Goal: Find specific page/section: Find specific page/section

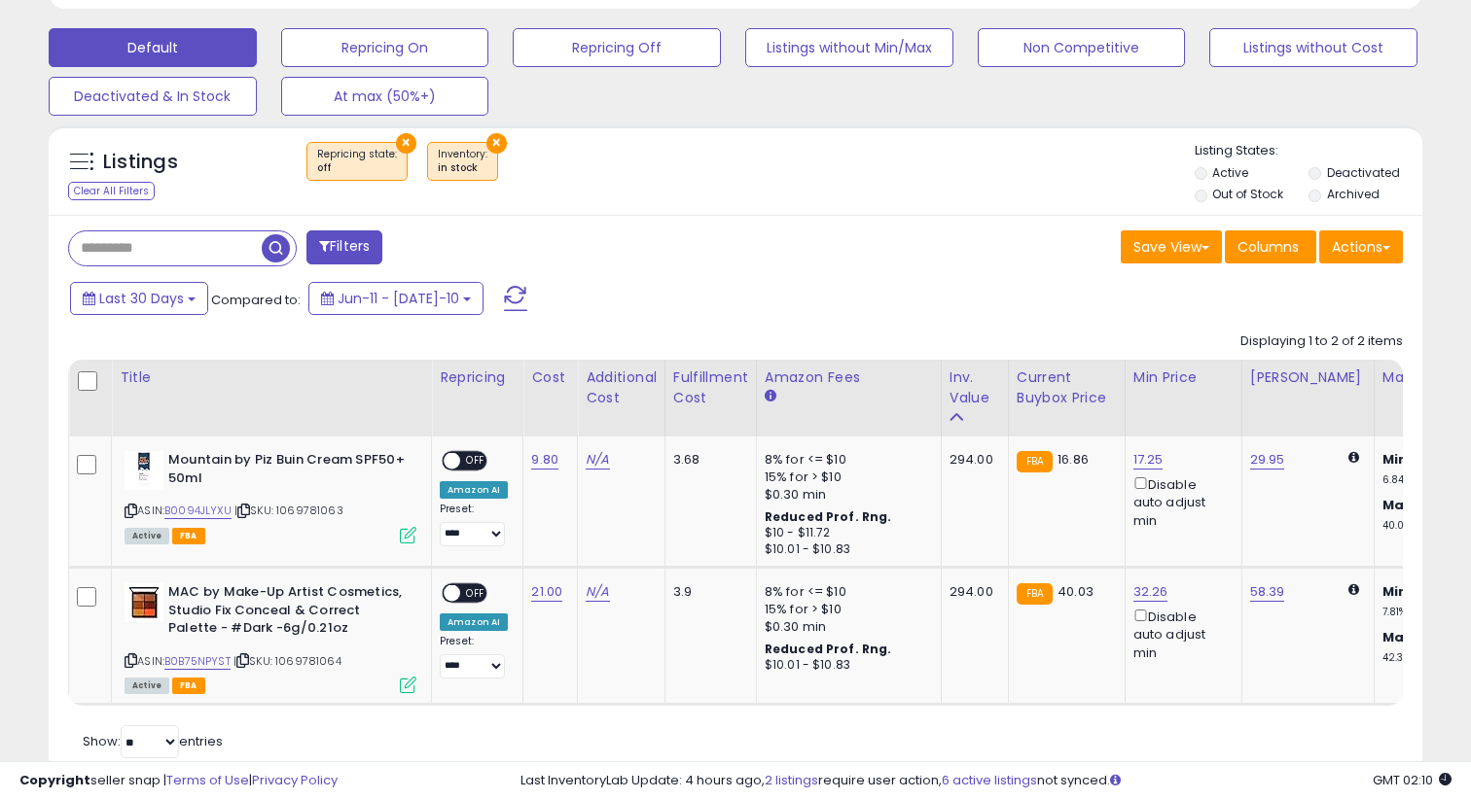
scroll to position [569, 0]
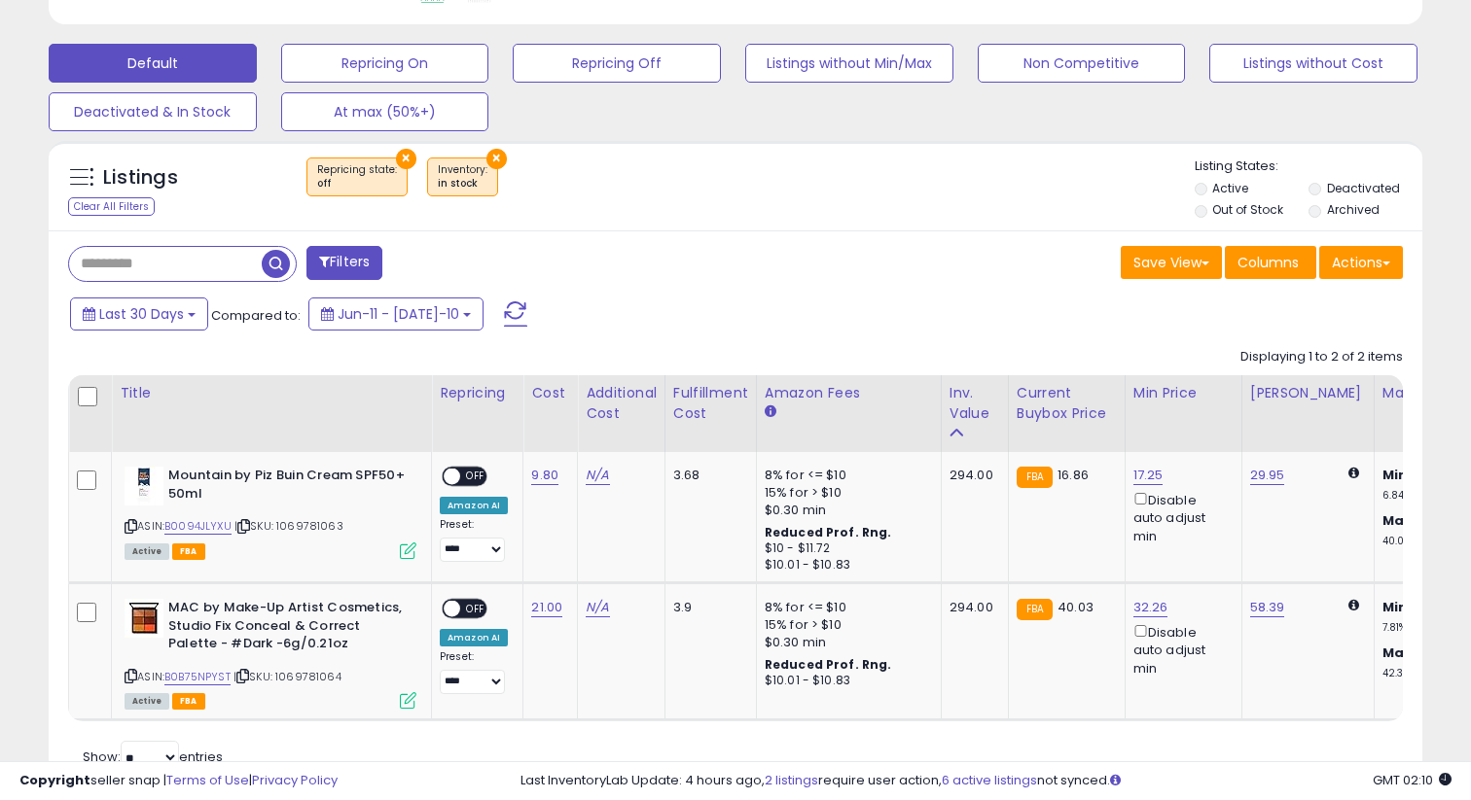
click at [167, 264] on input "text" at bounding box center [165, 264] width 193 height 34
click at [396, 163] on button "×" at bounding box center [406, 159] width 20 height 20
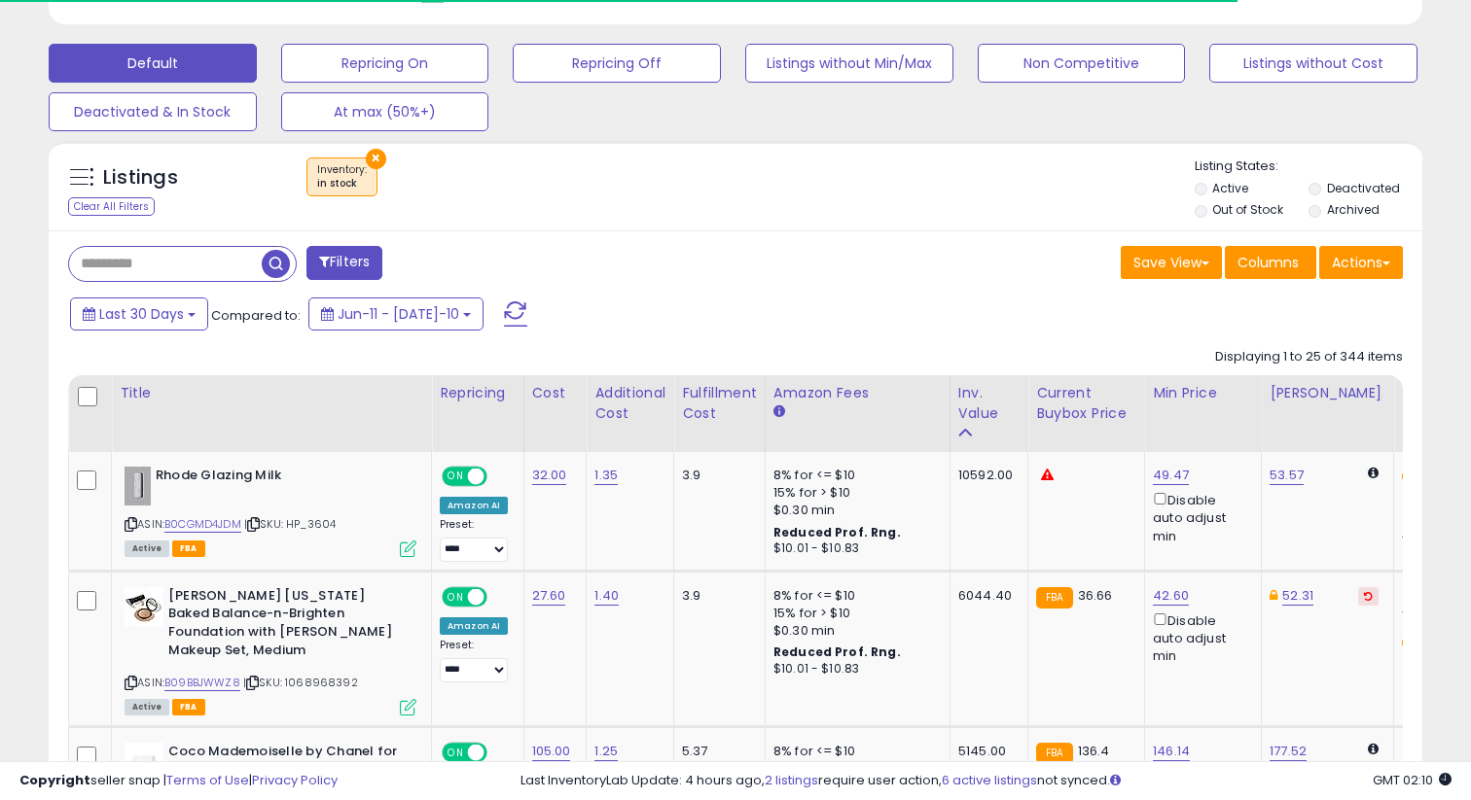
click at [368, 158] on button "×" at bounding box center [376, 159] width 20 height 20
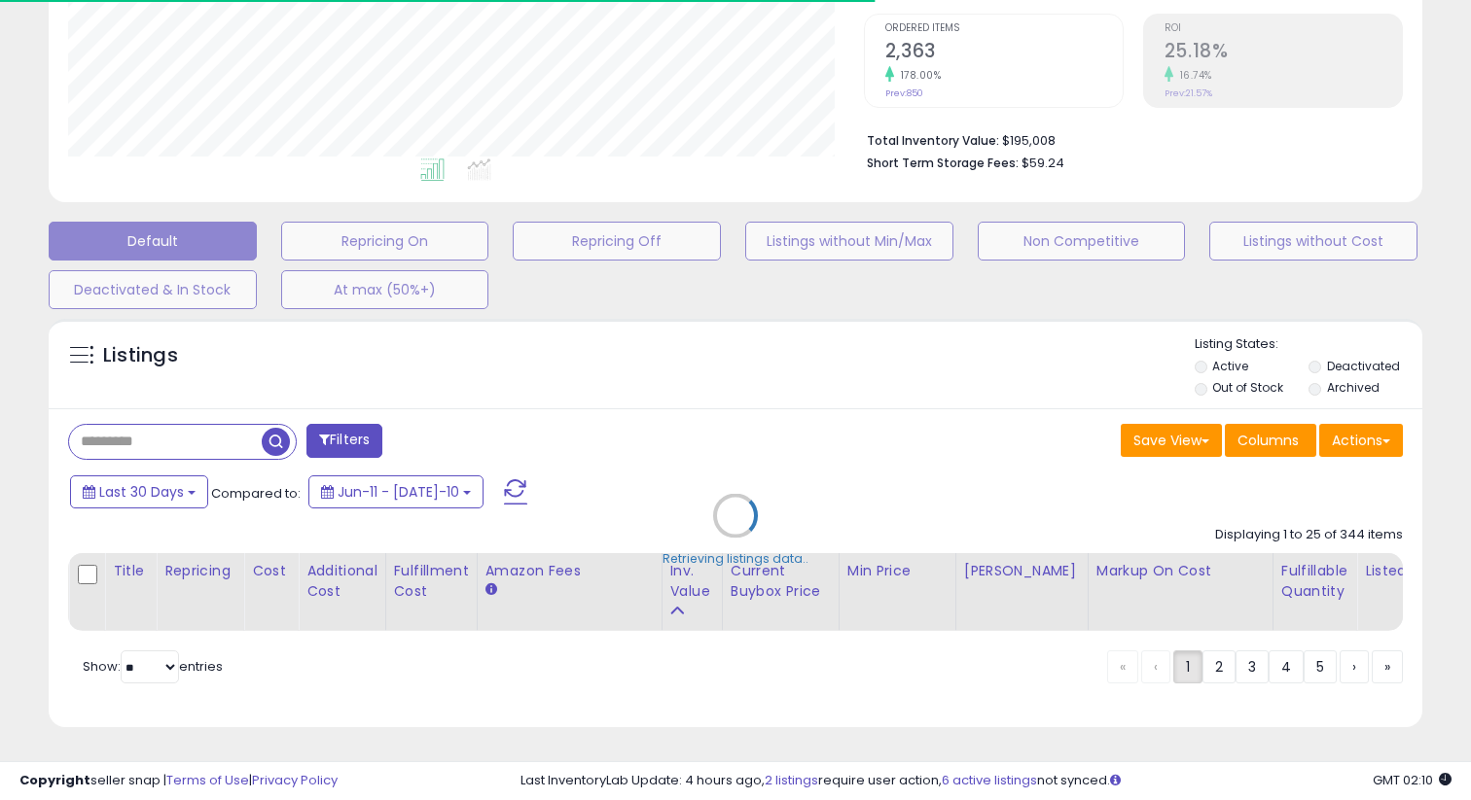
scroll to position [399, 795]
click at [224, 435] on div "Retrieving listings data.." at bounding box center [735, 530] width 1402 height 443
click at [202, 435] on div "Retrieving listings data.." at bounding box center [735, 530] width 1402 height 443
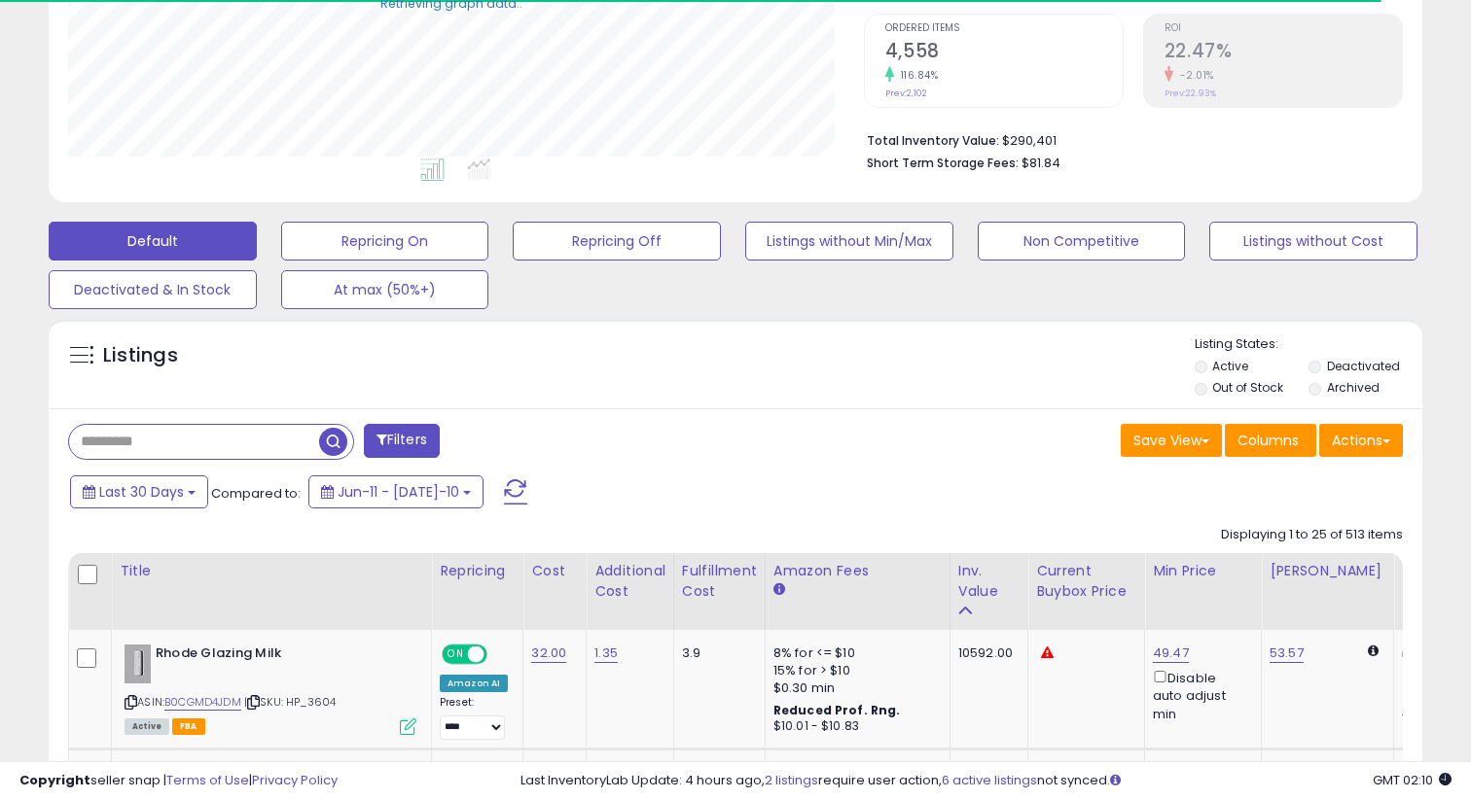
click at [184, 443] on input "text" at bounding box center [194, 442] width 250 height 34
type input "*"
paste input "**********"
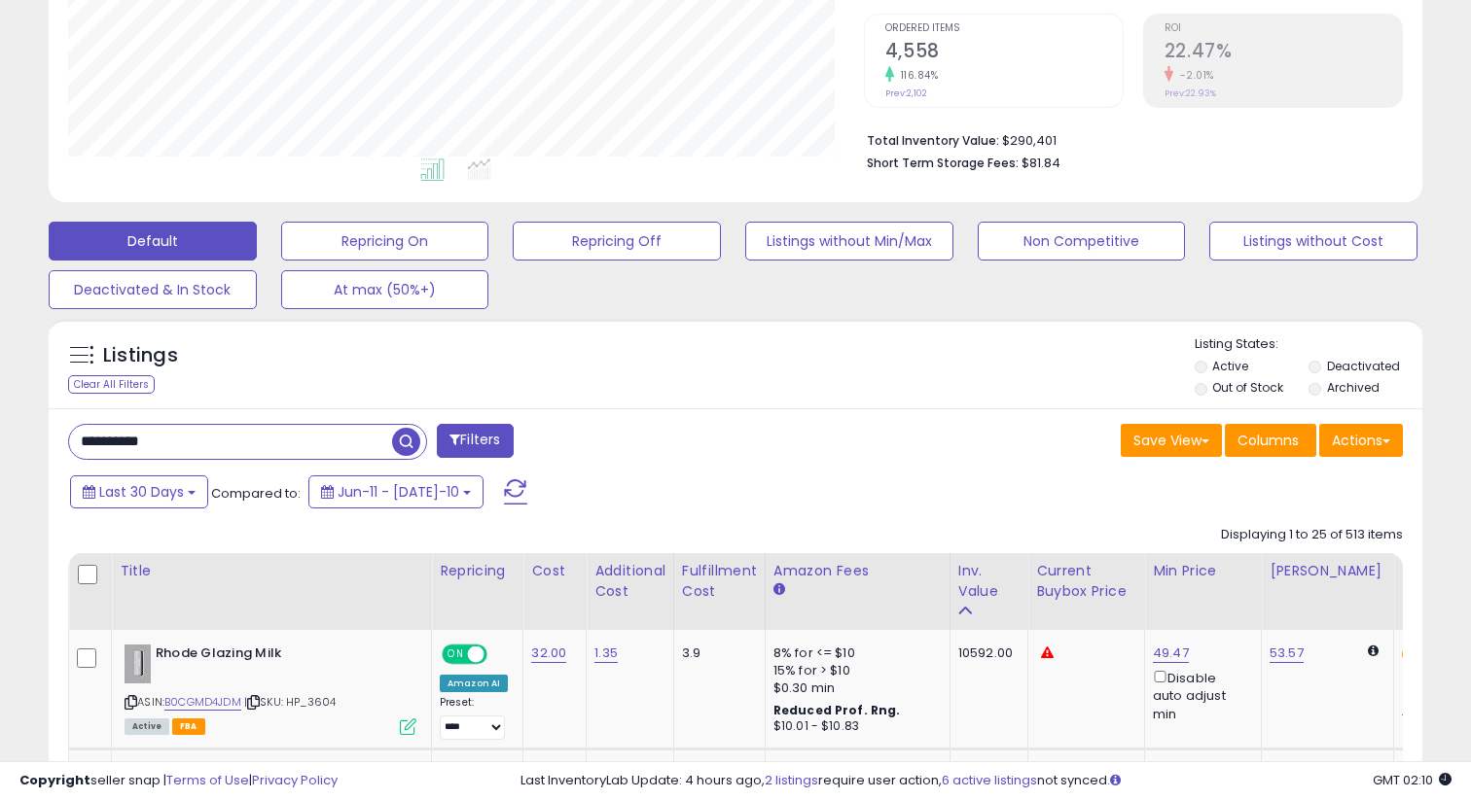
type input "**********"
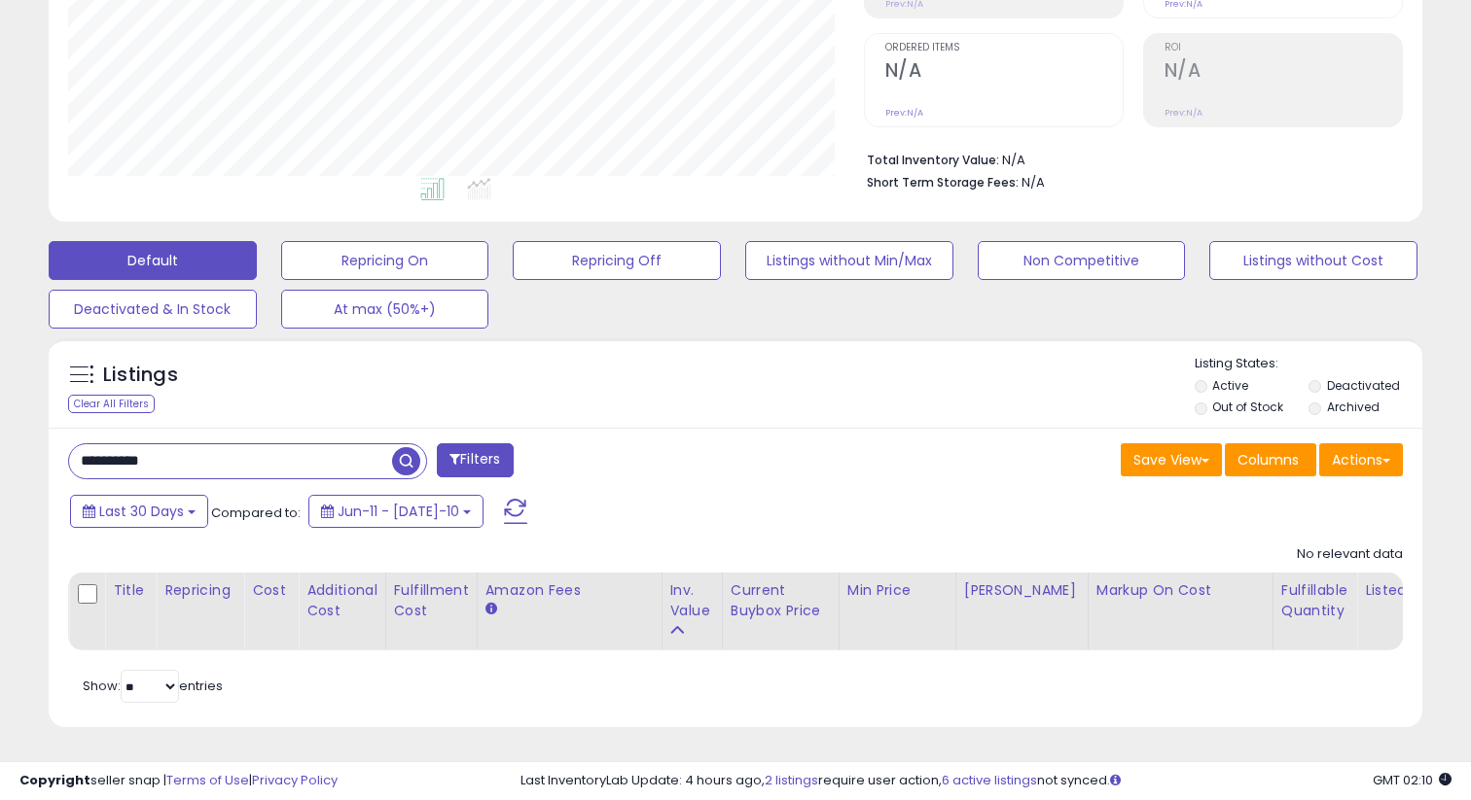
click at [411, 467] on span "button" at bounding box center [406, 461] width 28 height 28
click at [1206, 400] on li "Out of Stock" at bounding box center [1250, 409] width 112 height 21
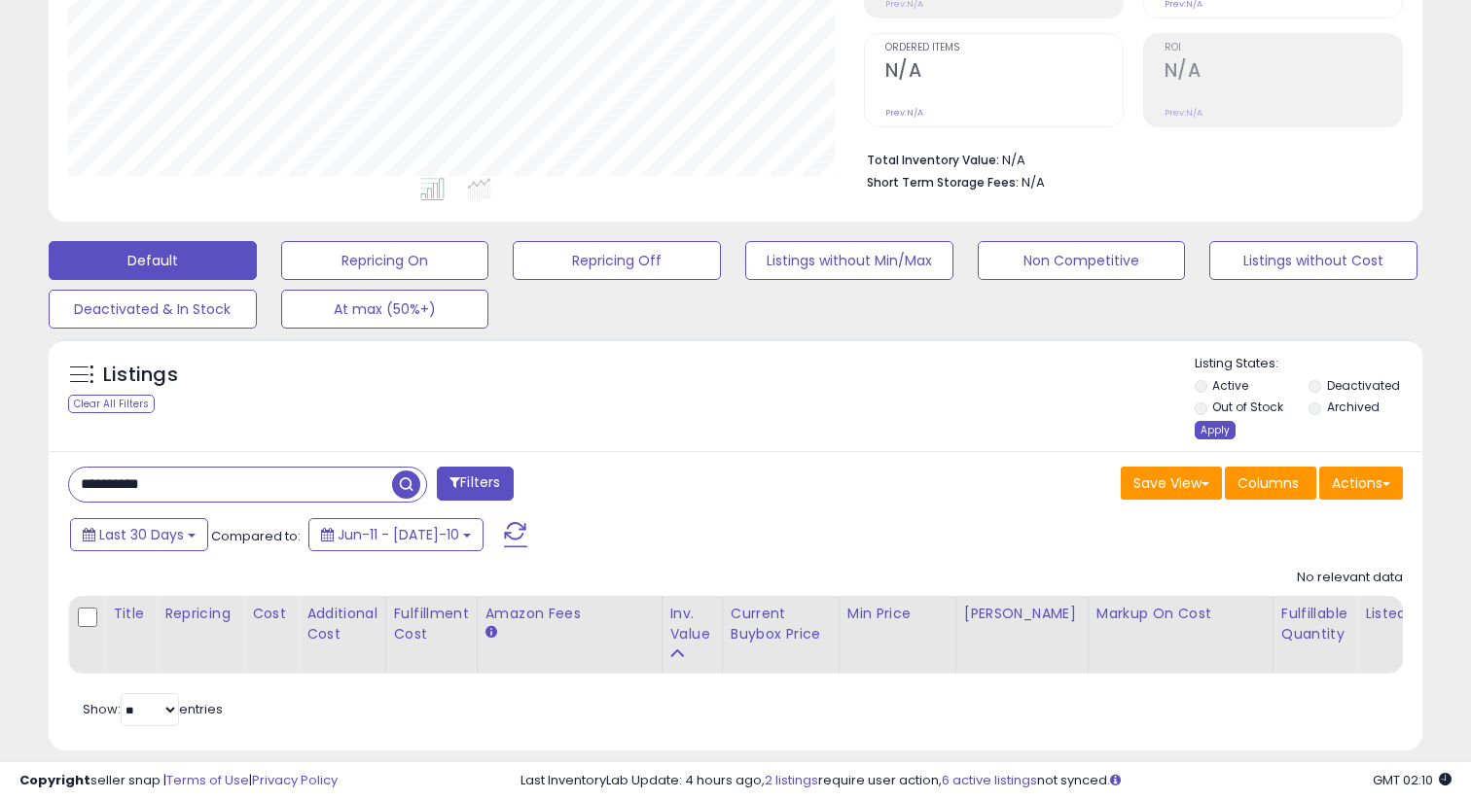
click at [1218, 438] on div "Apply" at bounding box center [1214, 430] width 41 height 18
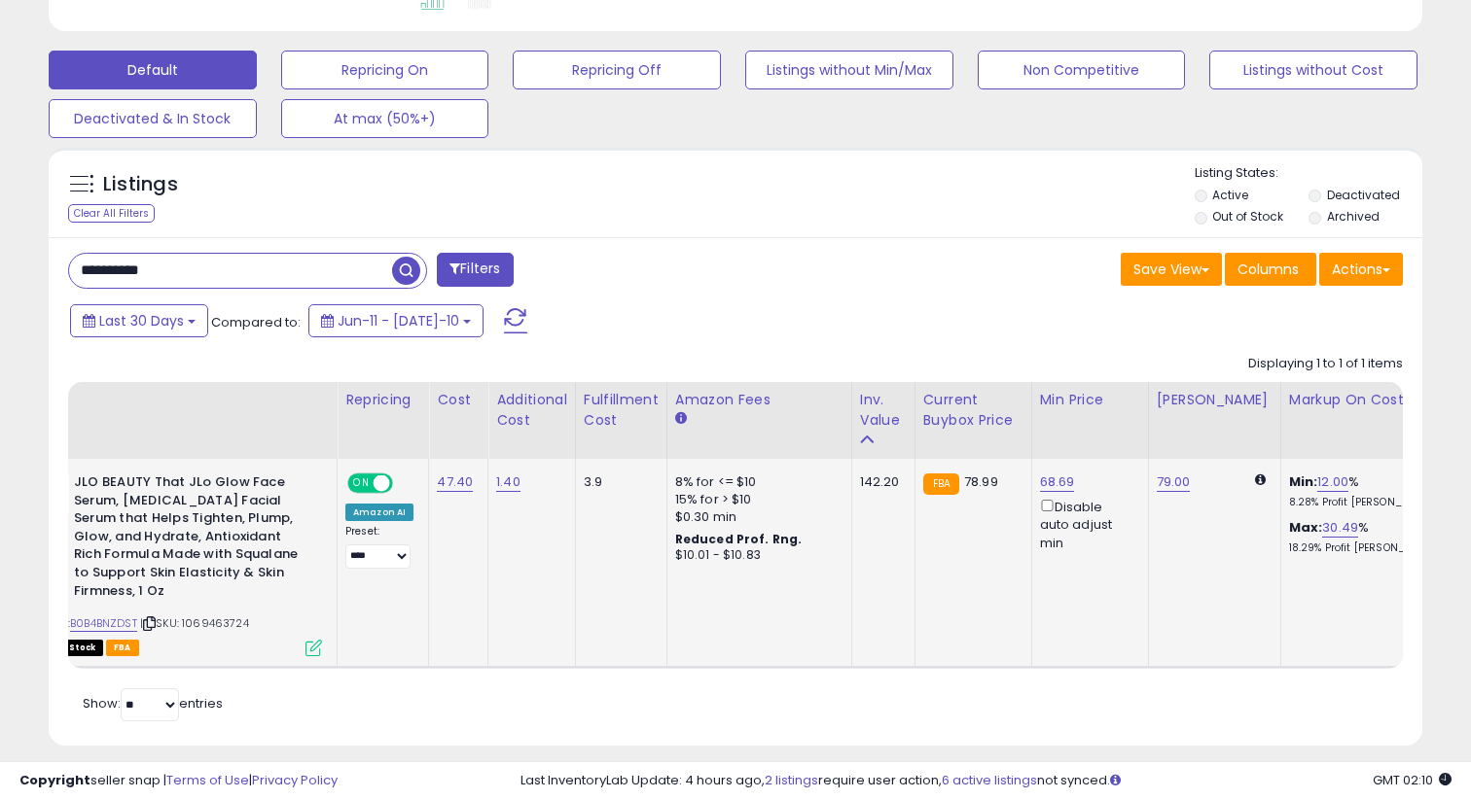
scroll to position [0, 0]
